Goal: Task Accomplishment & Management: Use online tool/utility

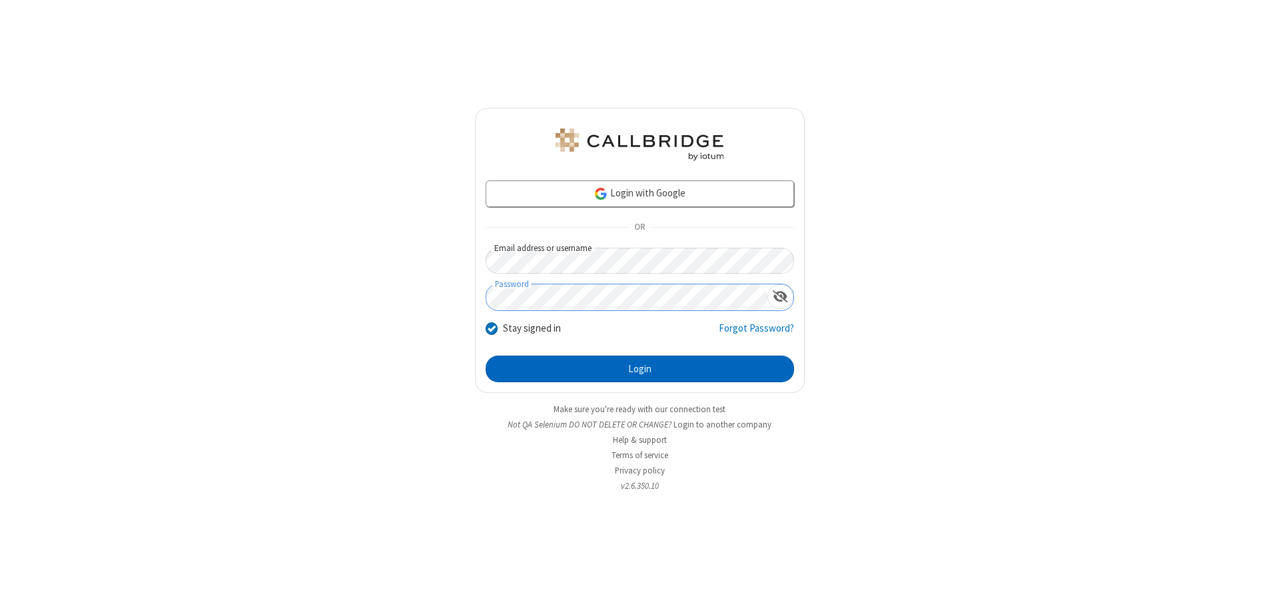
click at [639, 369] on button "Login" at bounding box center [639, 369] width 308 height 27
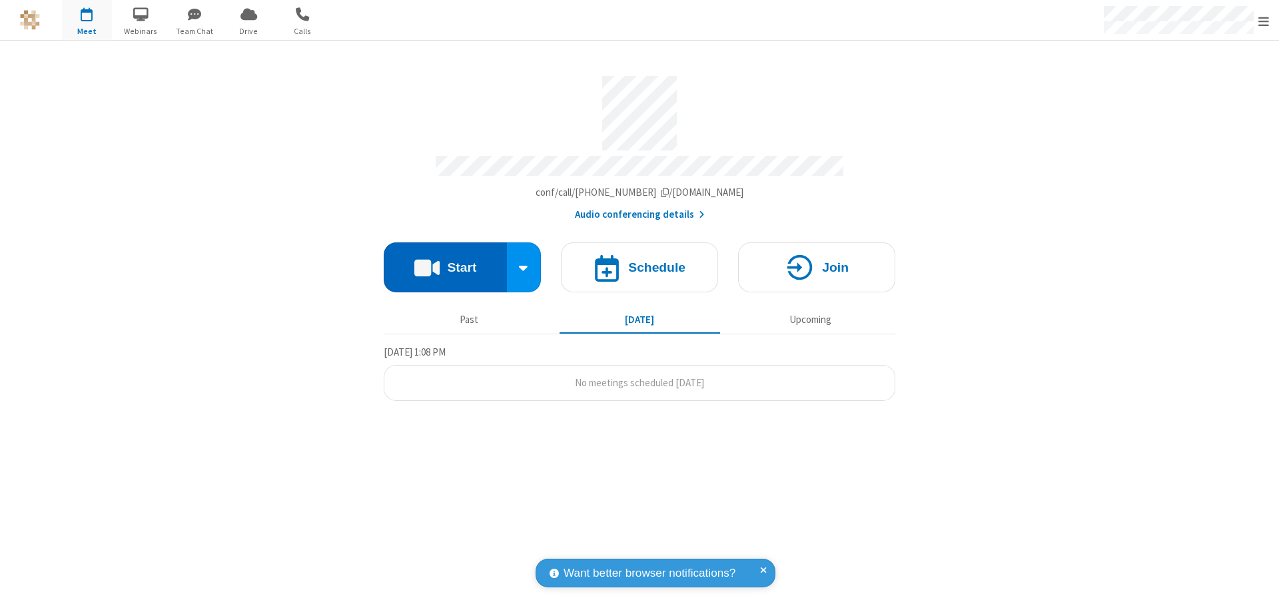
click at [445, 261] on button "Start" at bounding box center [445, 267] width 123 height 50
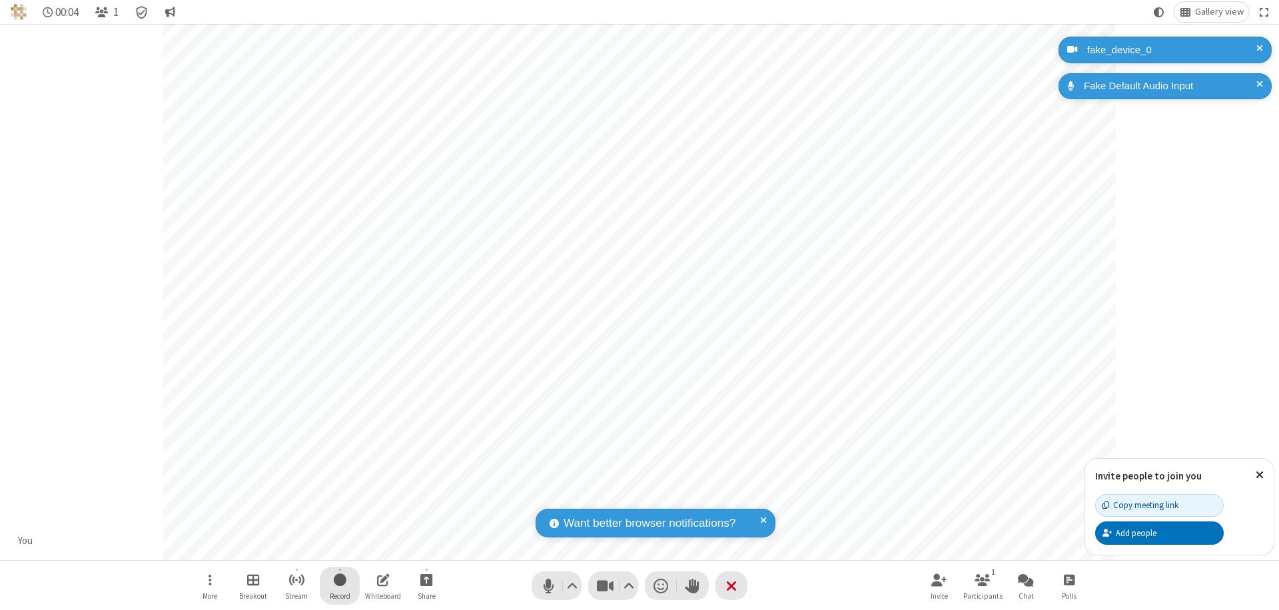
click at [340, 585] on span "Start recording" at bounding box center [340, 579] width 13 height 17
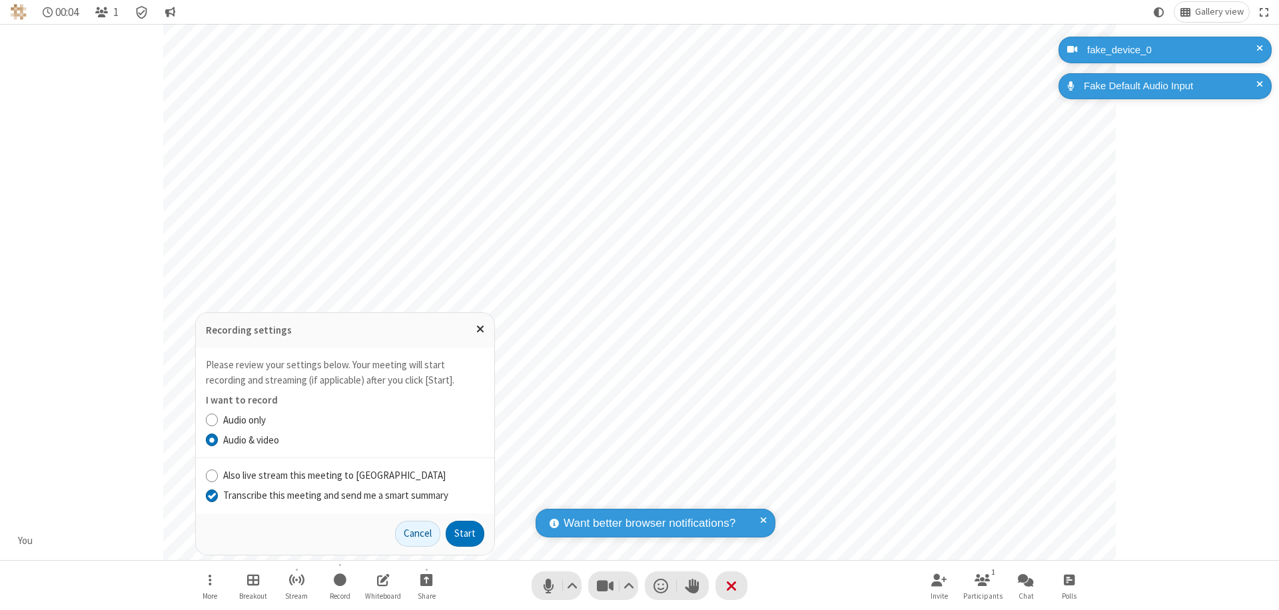
click at [211, 495] on input "Transcribe this meeting and send me a smart summary" at bounding box center [212, 495] width 13 height 14
click at [465, 533] on button "Start" at bounding box center [465, 534] width 39 height 27
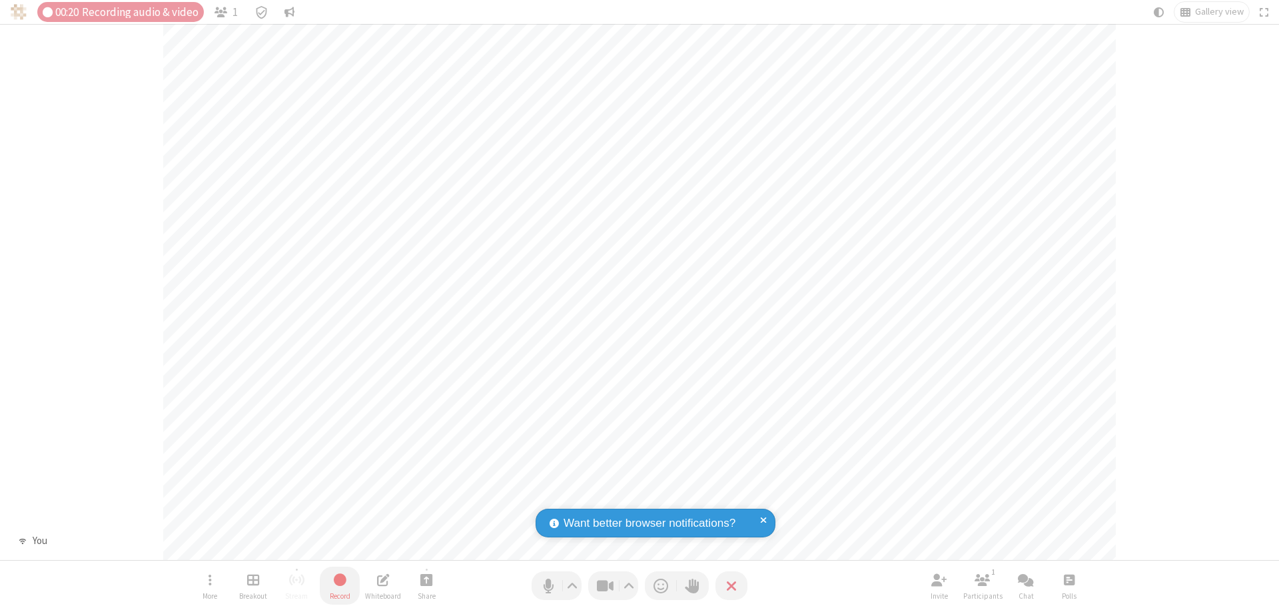
click at [340, 585] on span "Stop recording" at bounding box center [339, 579] width 15 height 17
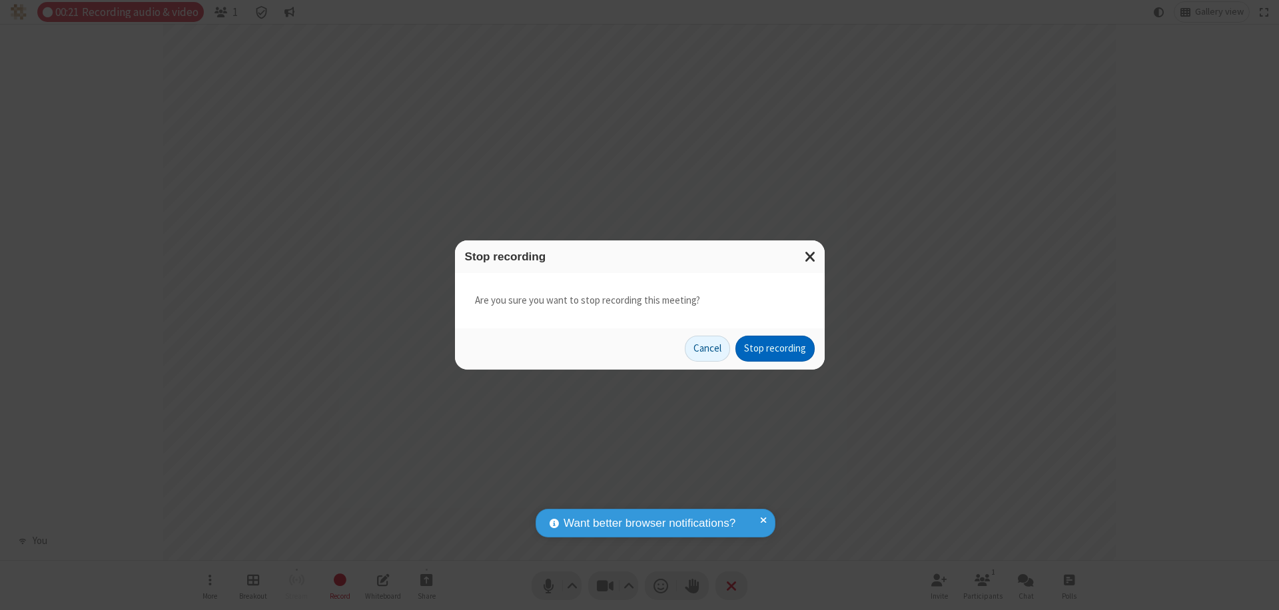
click at [774, 348] on button "Stop recording" at bounding box center [774, 349] width 79 height 27
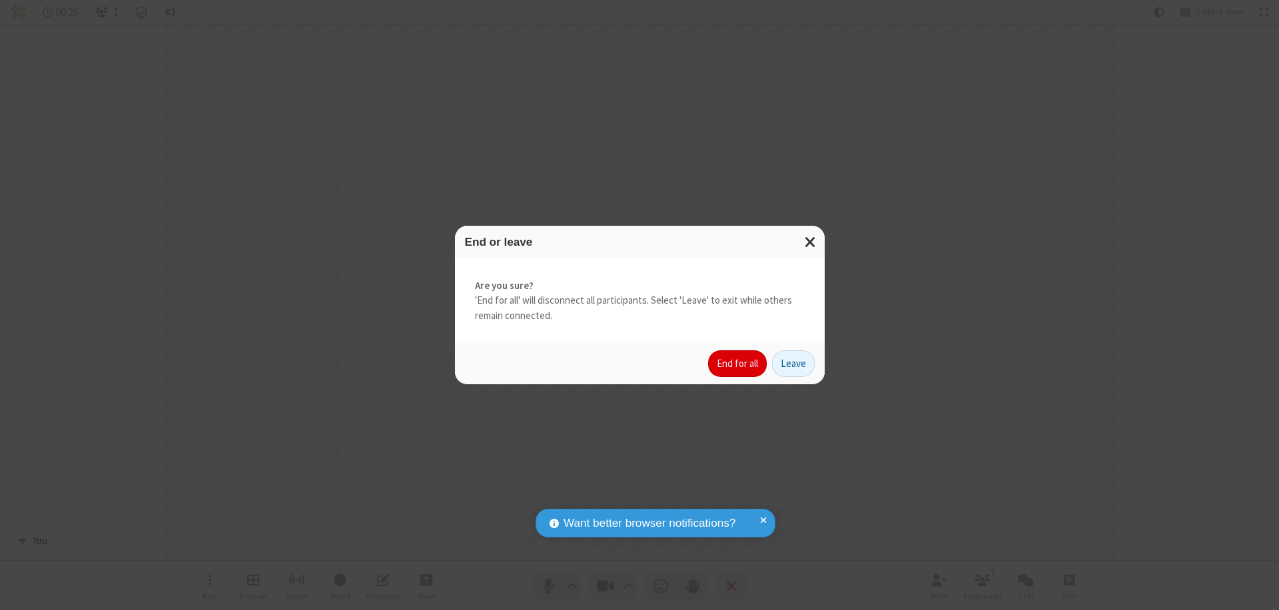
click at [738, 364] on button "End for all" at bounding box center [737, 363] width 59 height 27
